Goal: Transaction & Acquisition: Purchase product/service

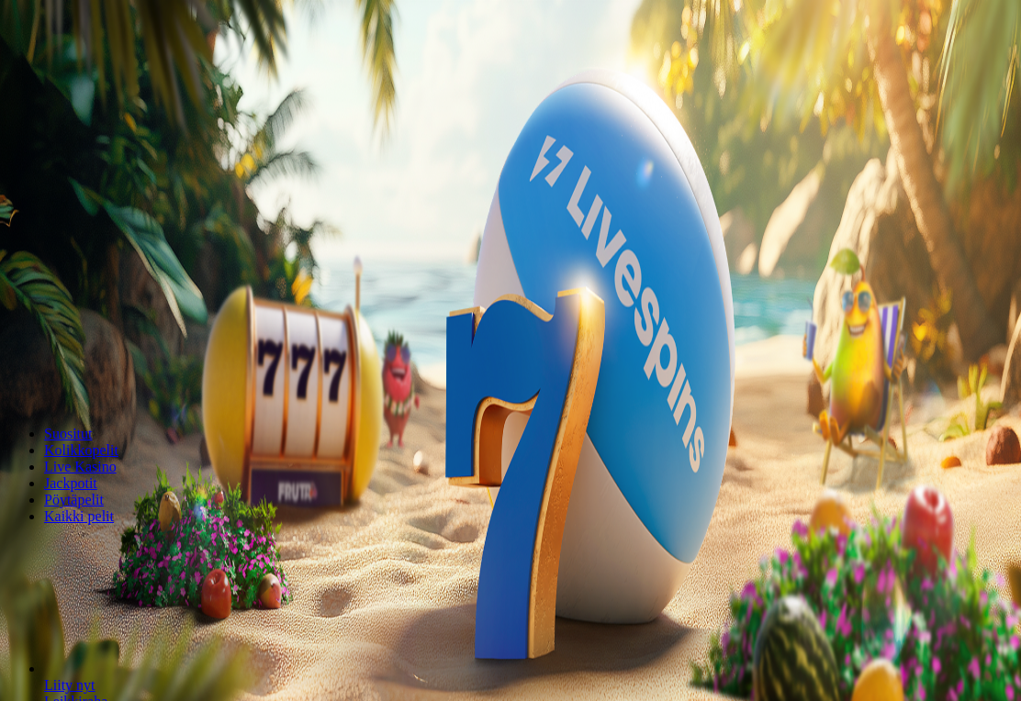
click at [105, 73] on span "Kirjaudu" at bounding box center [127, 67] width 45 height 14
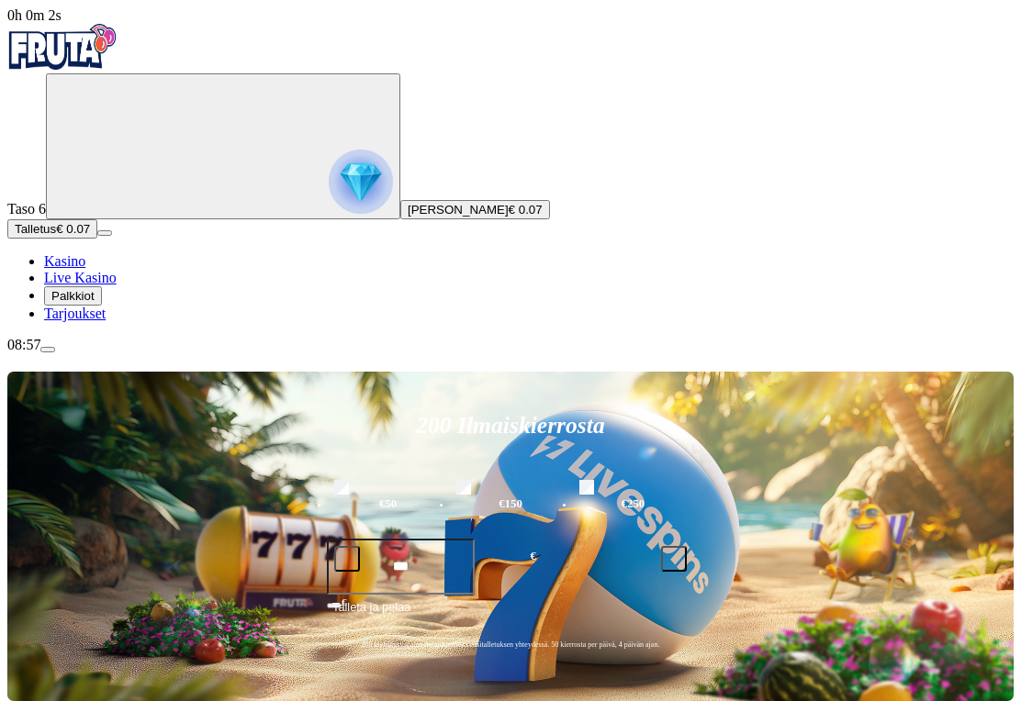
click at [93, 303] on span "Palkkiot" at bounding box center [72, 296] width 43 height 14
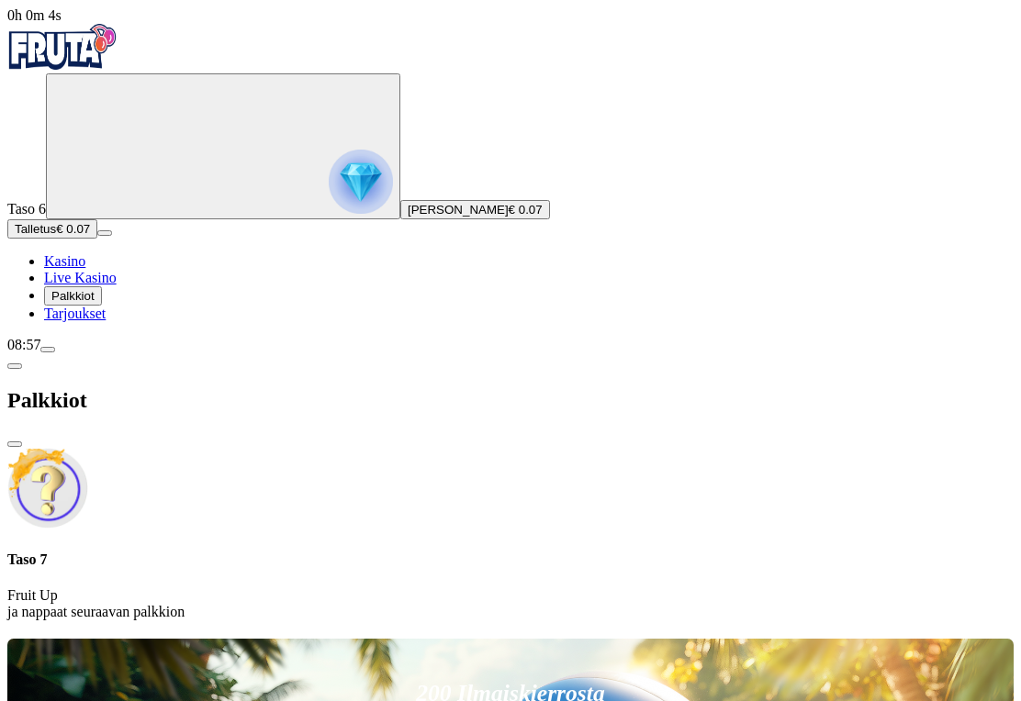
click at [15, 444] on span "close icon" at bounding box center [15, 444] width 0 height 0
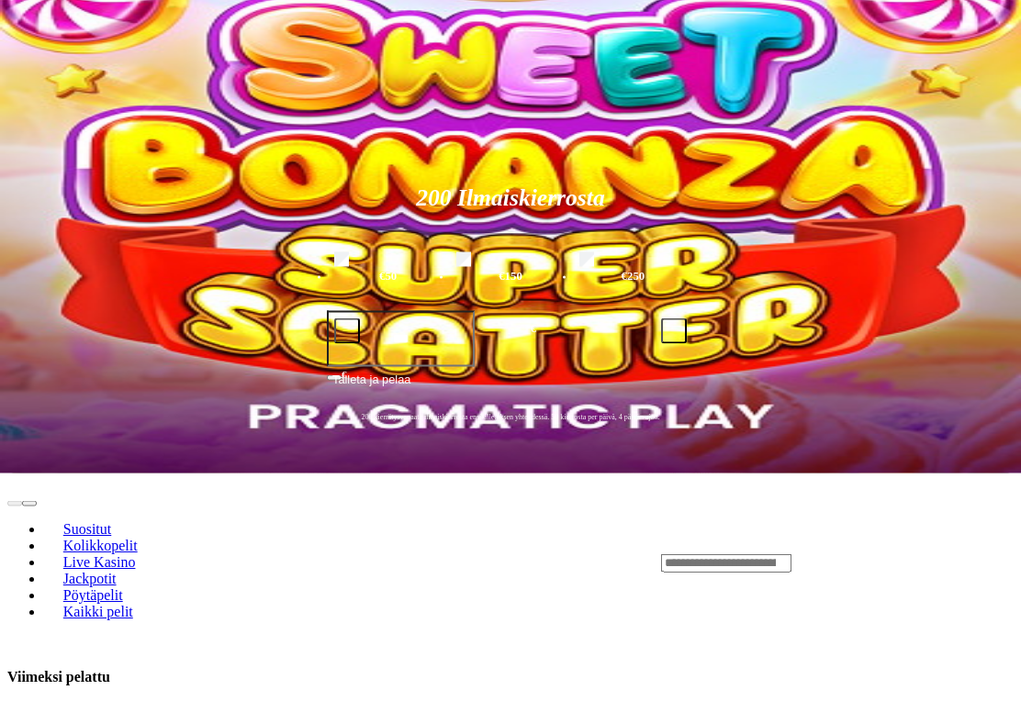
scroll to position [234, 0]
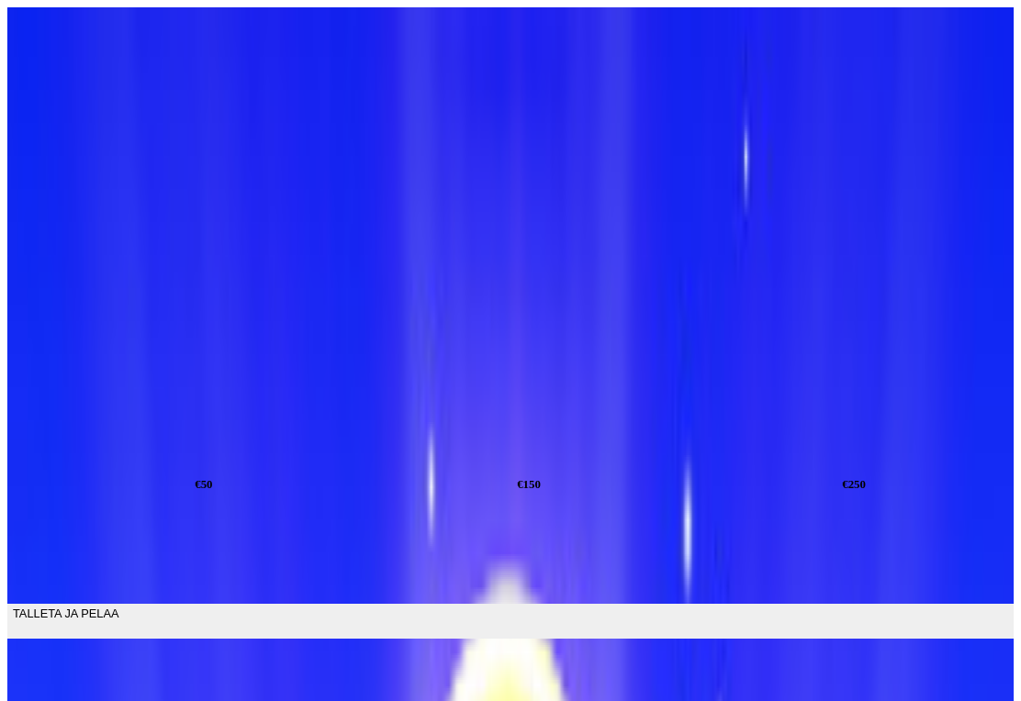
click at [135, 531] on input "***" at bounding box center [71, 560] width 128 height 59
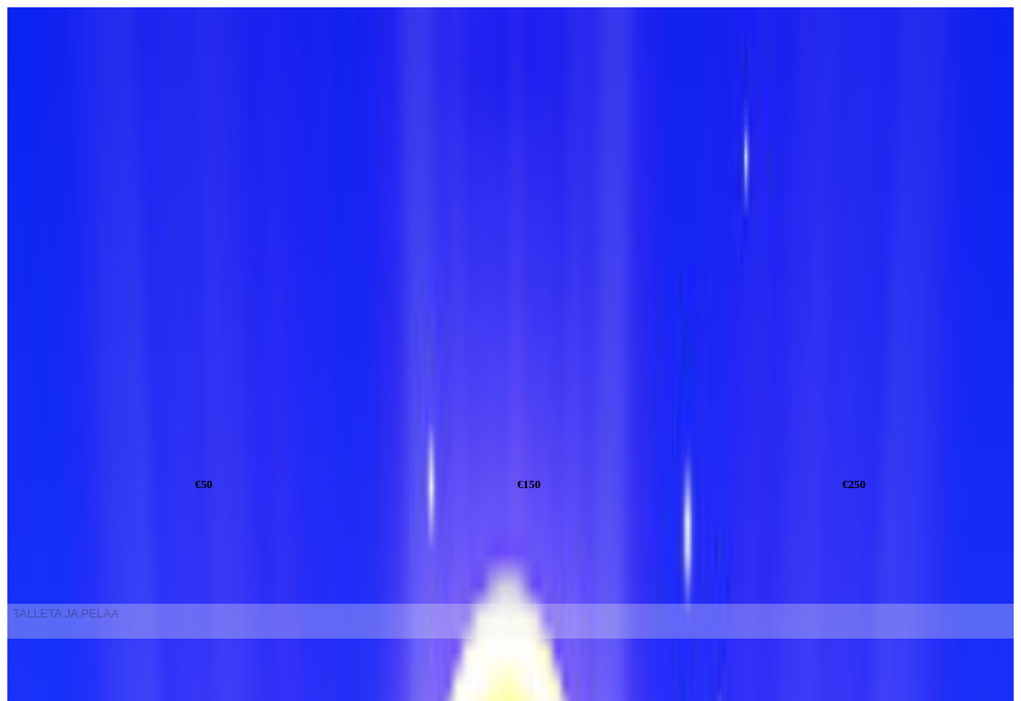
type input "*"
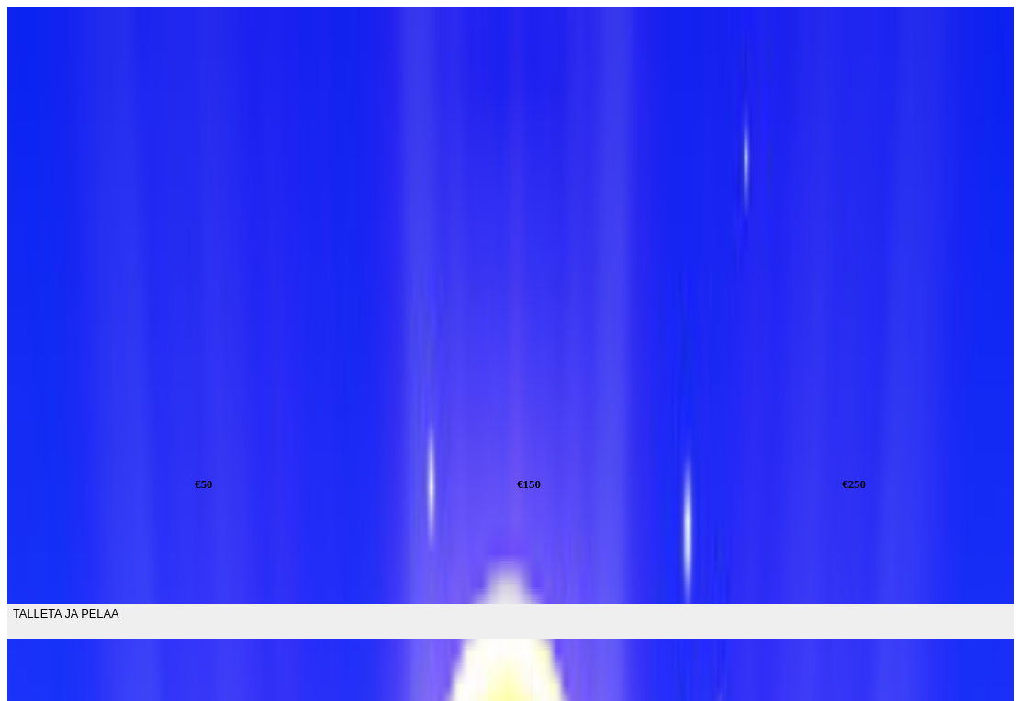
type input "**"
click at [118, 605] on span "TALLETA JA PELAA" at bounding box center [66, 621] width 106 height 33
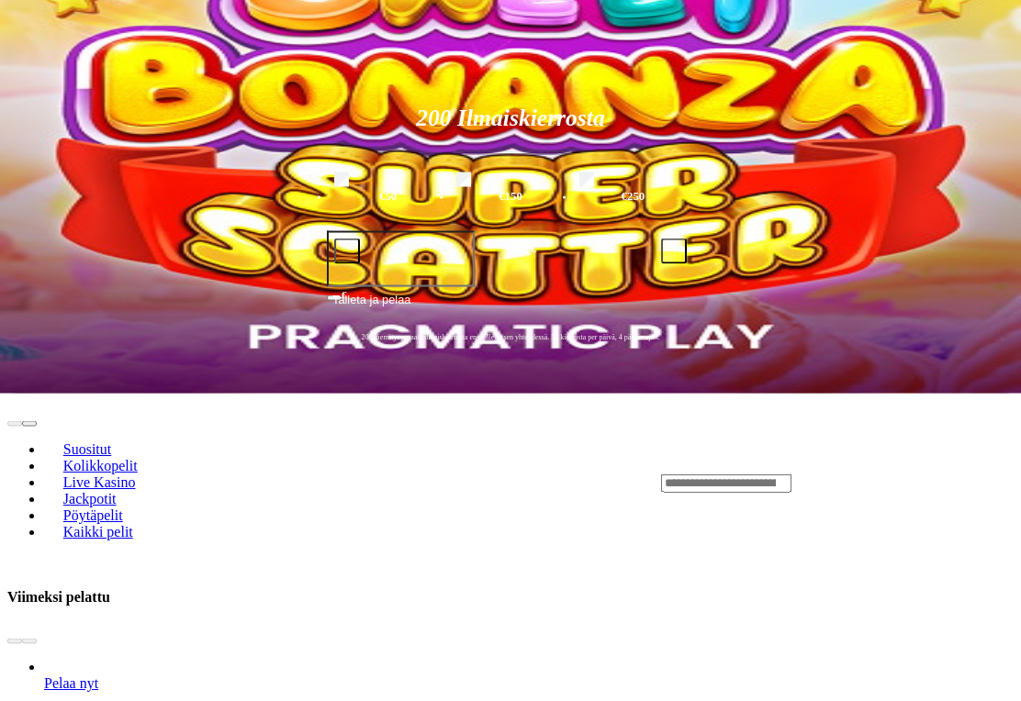
scroll to position [308, 0]
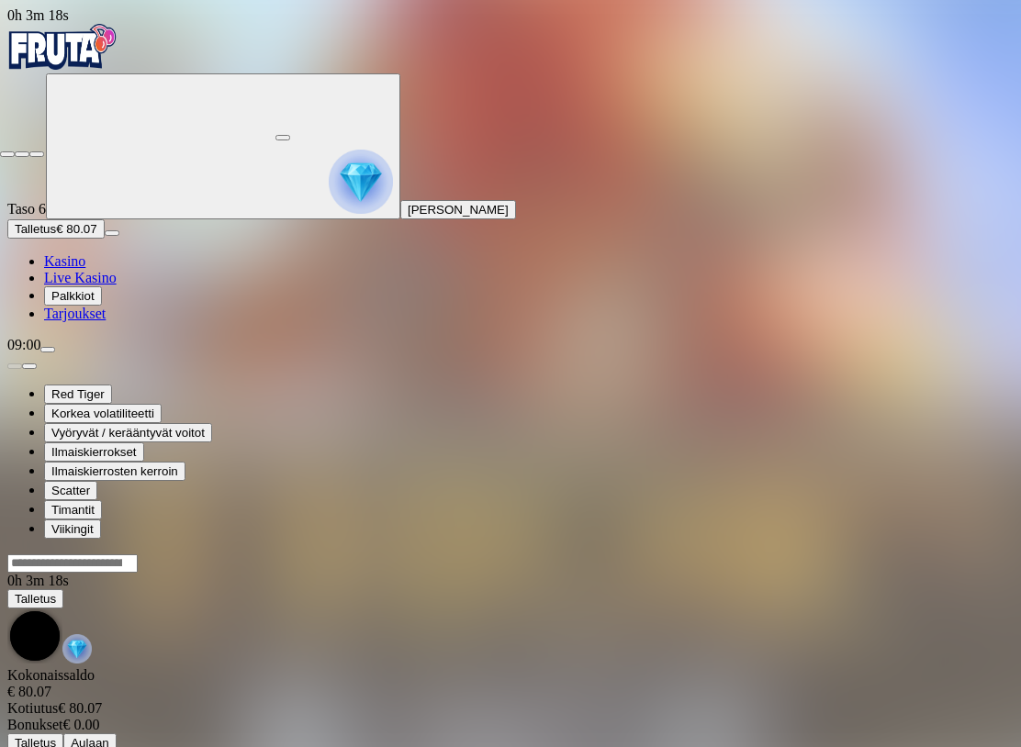
click at [37, 154] on span "fullscreen-exit icon" at bounding box center [37, 154] width 0 height 0
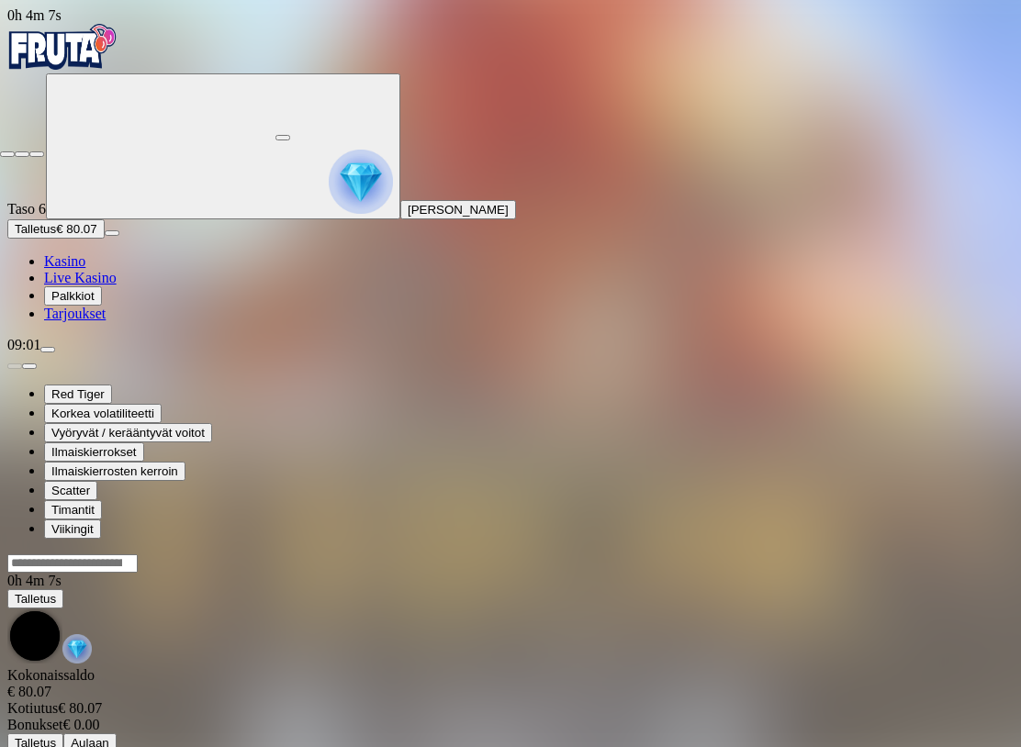
click at [37, 154] on span "fullscreen-exit icon" at bounding box center [37, 154] width 0 height 0
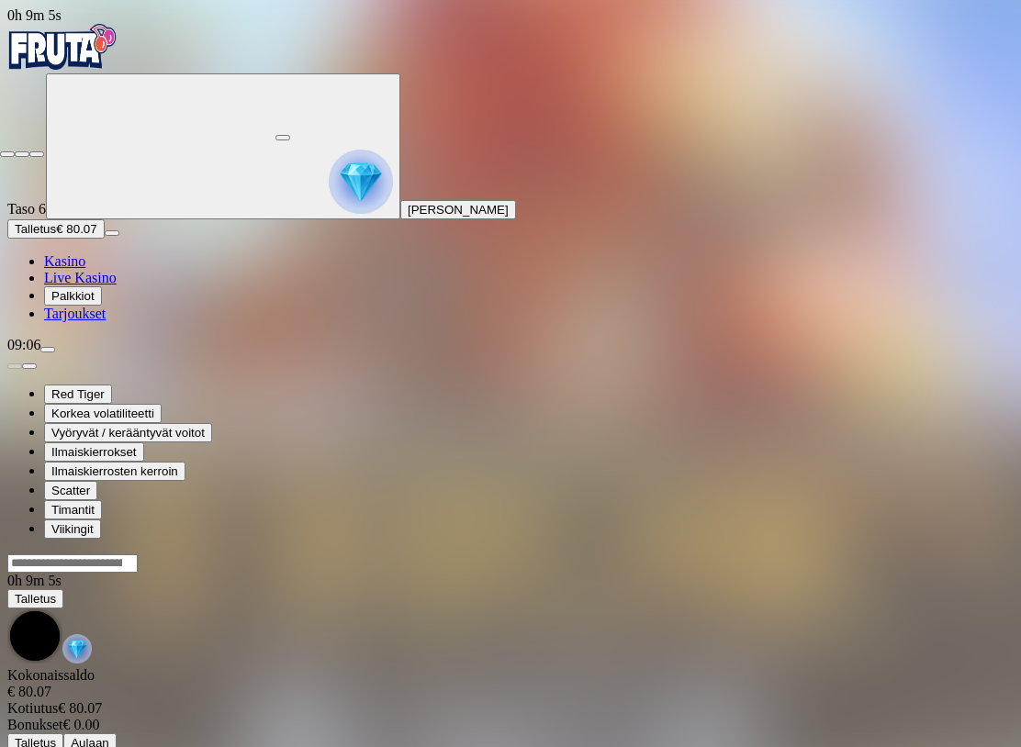
click at [37, 154] on span "fullscreen-exit icon" at bounding box center [37, 154] width 0 height 0
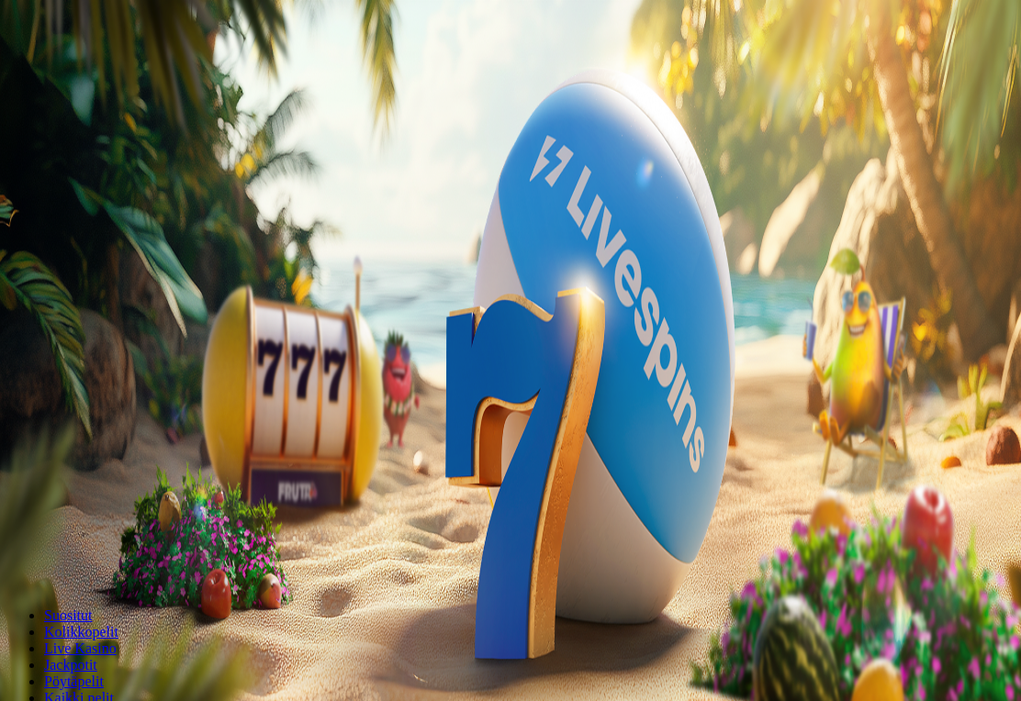
click at [48, 350] on span "menu icon" at bounding box center [48, 350] width 0 height 0
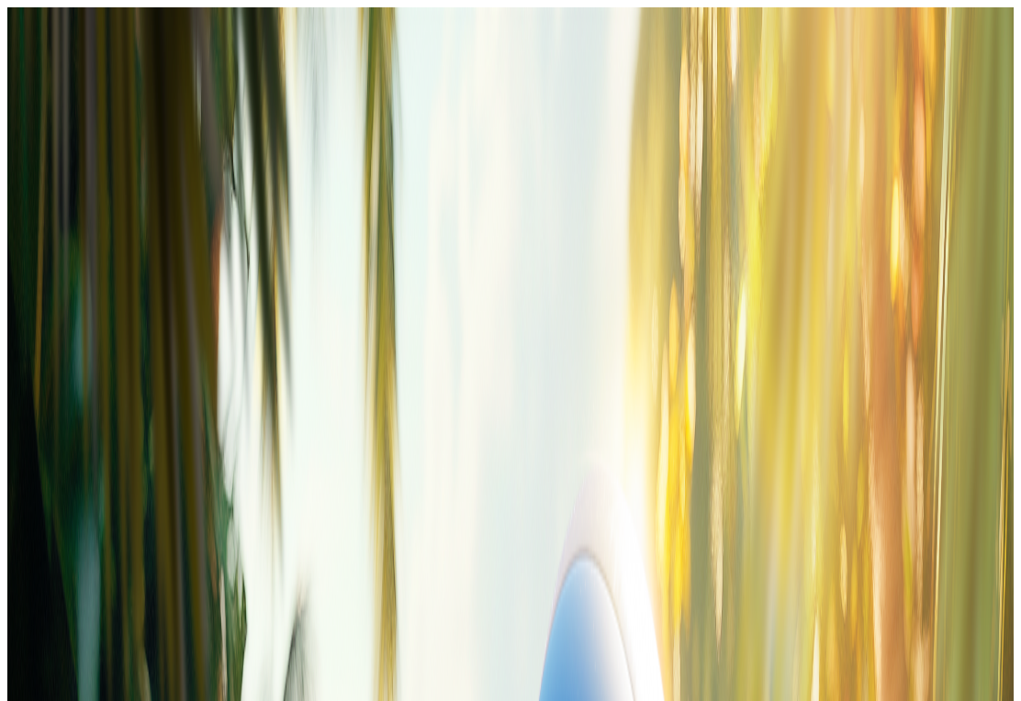
click at [66, 569] on button "Kotiutus" at bounding box center [36, 578] width 59 height 19
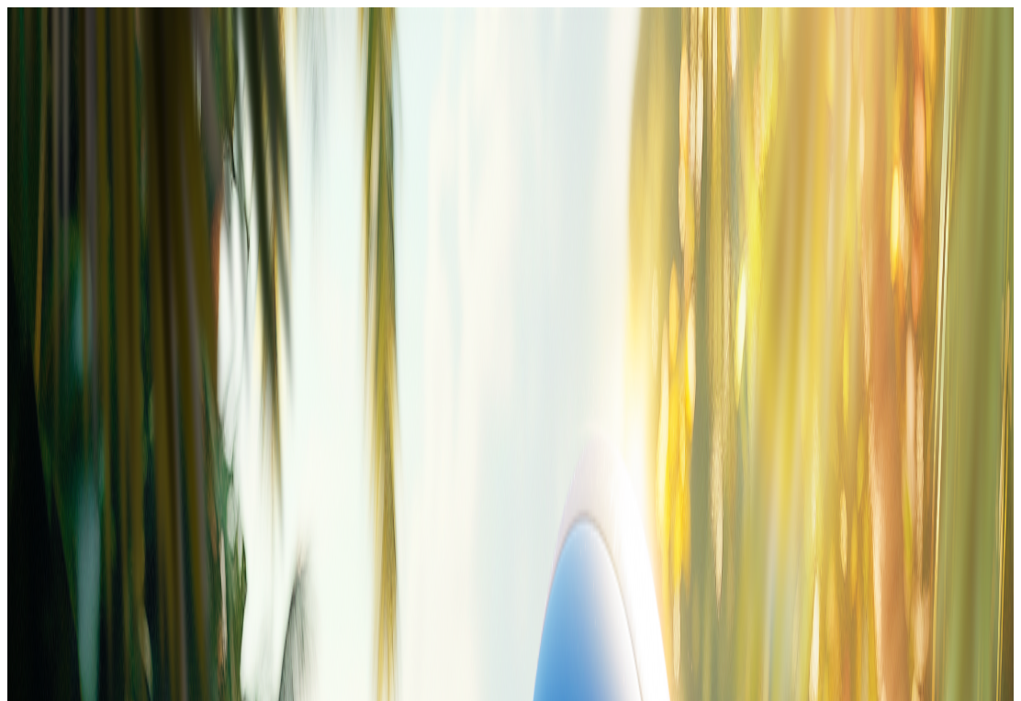
click at [138, 449] on input "number" at bounding box center [72, 458] width 130 height 18
type input "***"
click at [83, 484] on button "Ulosmaksu" at bounding box center [44, 493] width 75 height 19
click at [15, 444] on span "close icon" at bounding box center [15, 444] width 0 height 0
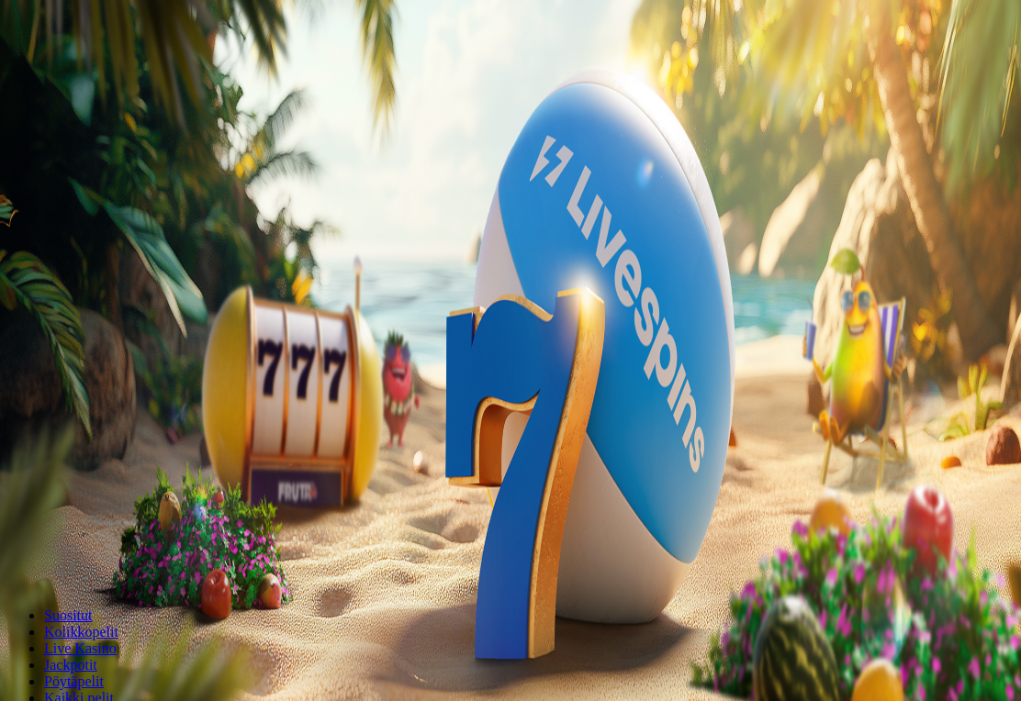
click at [48, 350] on span "menu icon" at bounding box center [48, 350] width 0 height 0
